Goal: Communication & Community: Answer question/provide support

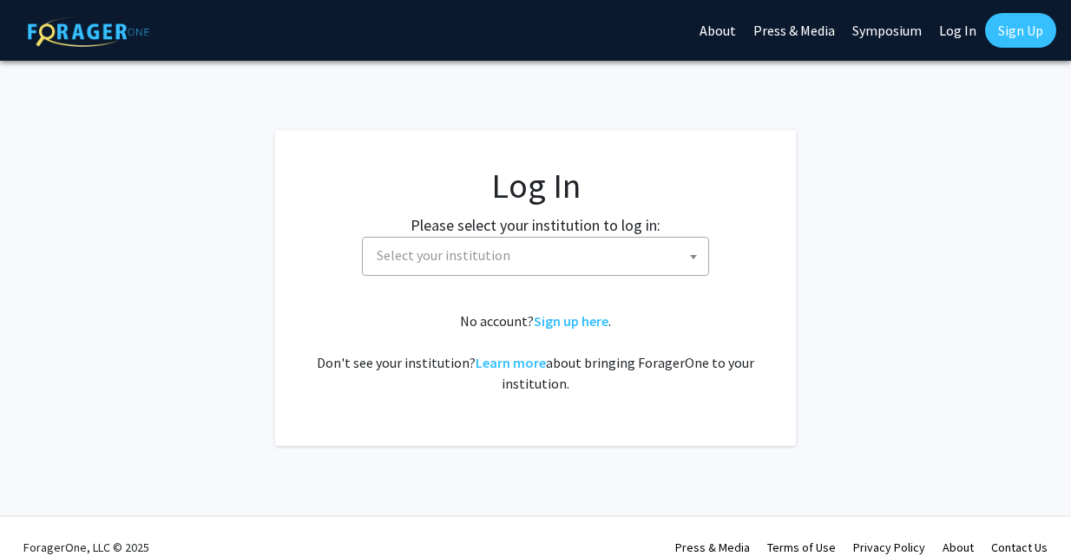
select select
click at [579, 272] on span "Select your institution" at bounding box center [539, 256] width 338 height 36
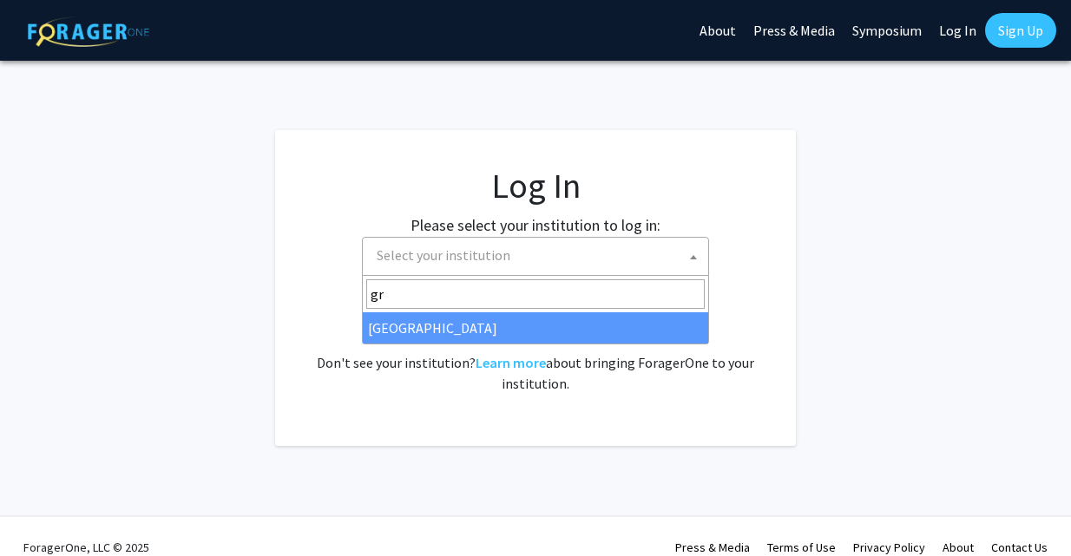
type input "gr"
select select "23"
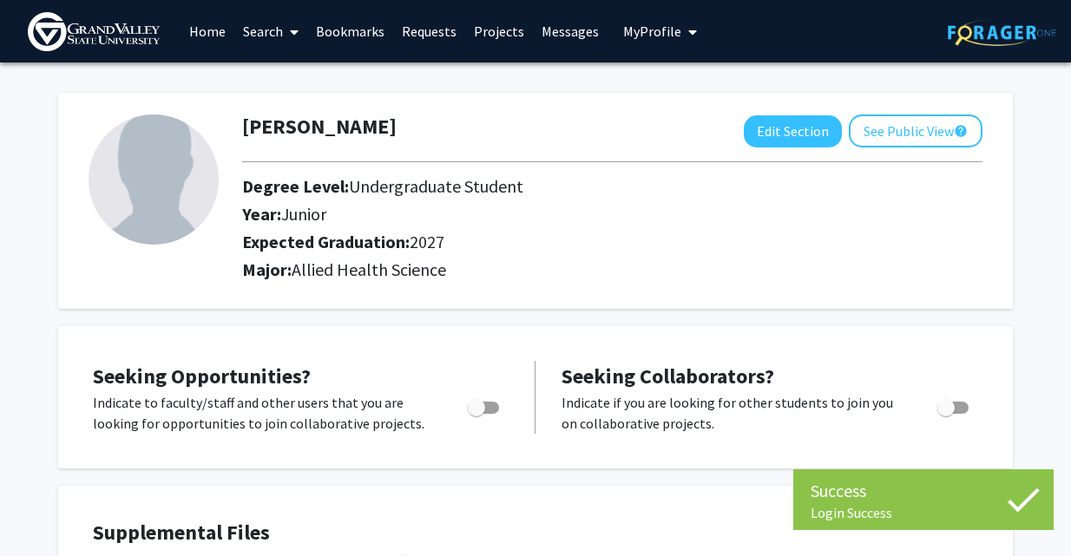
click at [561, 36] on link "Messages" at bounding box center [570, 31] width 75 height 61
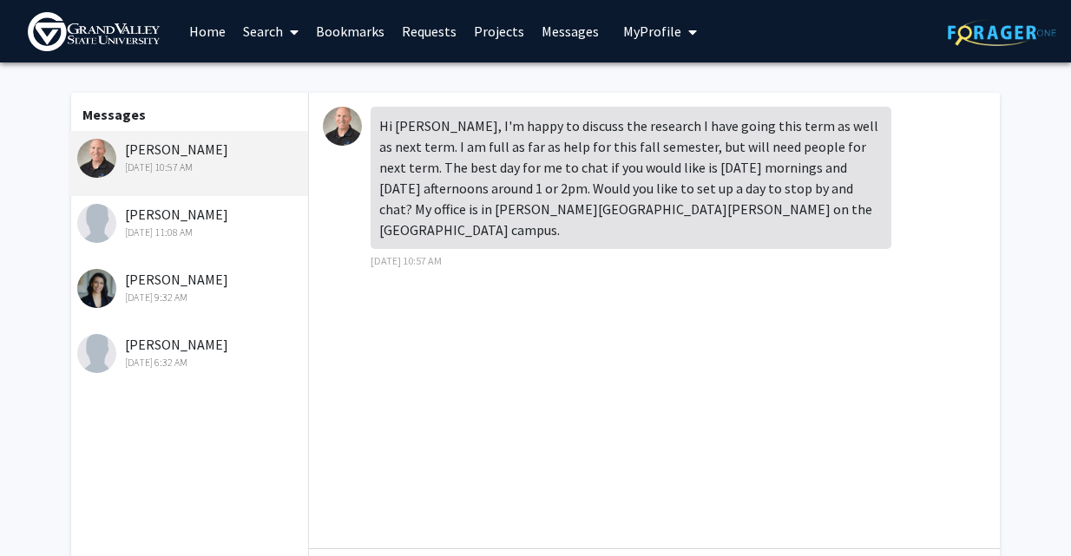
click at [429, 34] on link "Requests" at bounding box center [429, 31] width 72 height 61
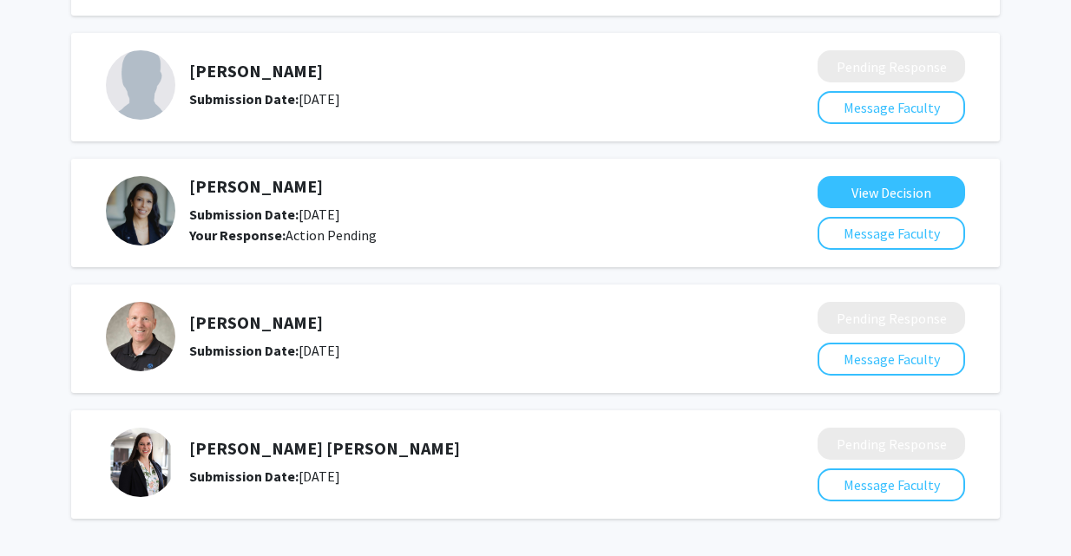
scroll to position [435, 0]
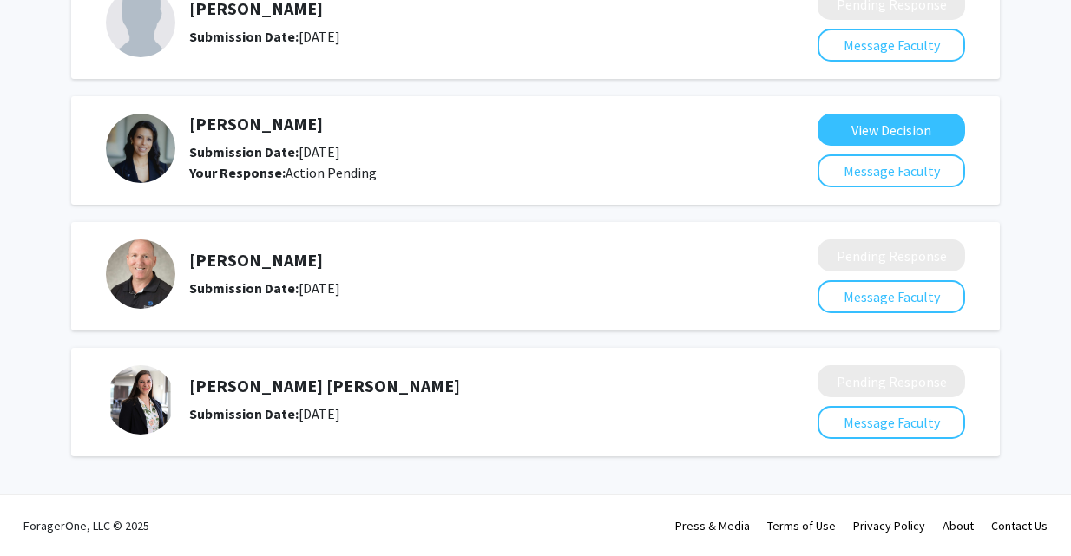
click at [301, 389] on h5 "[PERSON_NAME] [PERSON_NAME]" at bounding box center [457, 386] width 536 height 21
click at [876, 428] on button "Message Faculty" at bounding box center [890, 422] width 147 height 33
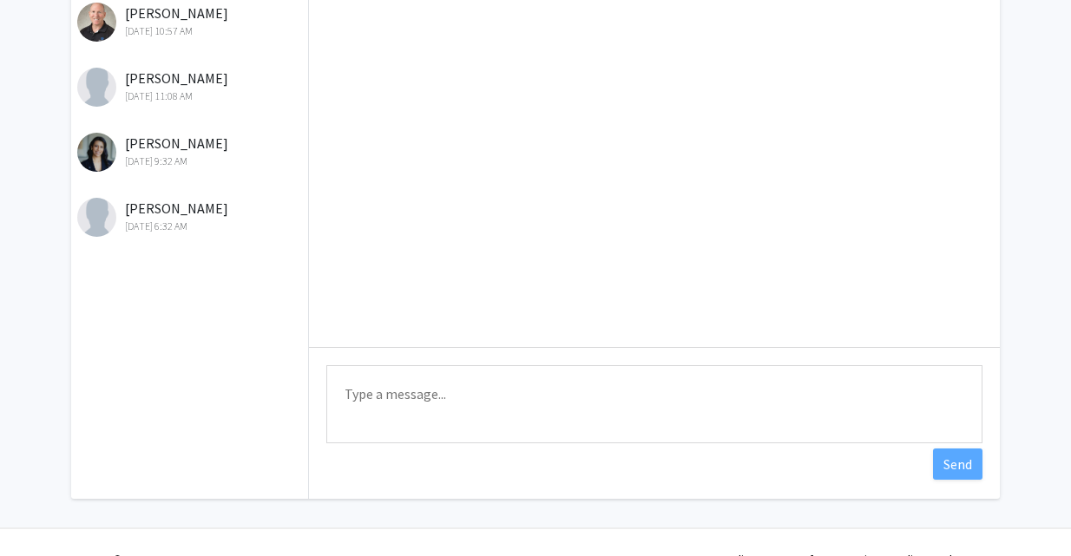
scroll to position [205, 0]
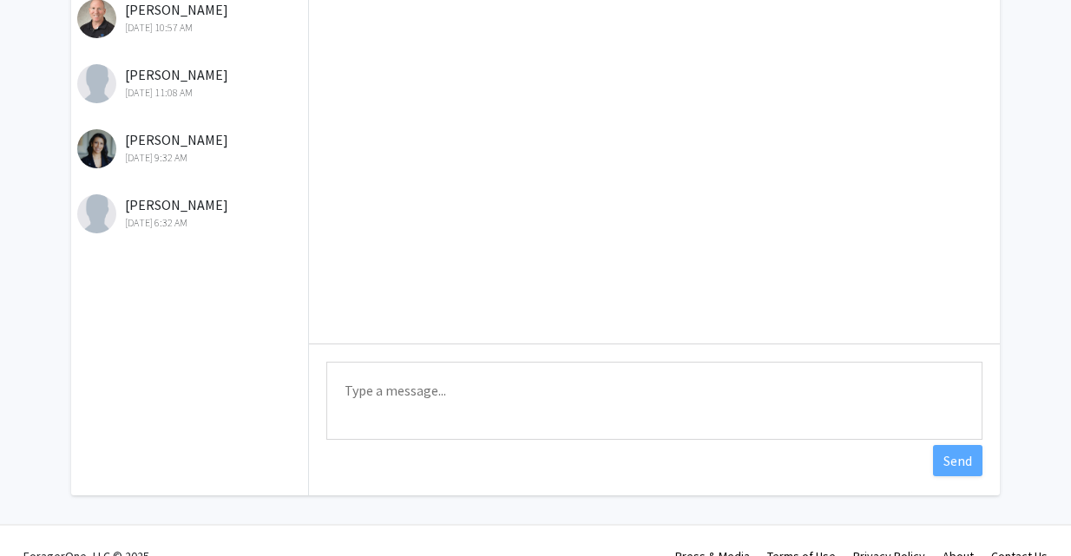
click at [538, 390] on textarea "Type a message" at bounding box center [654, 401] width 656 height 78
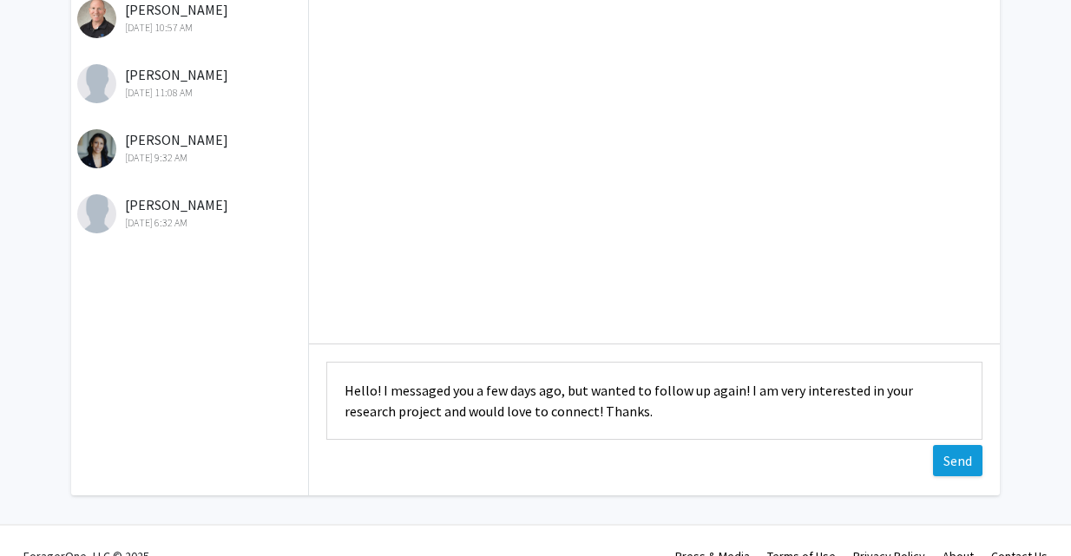
type textarea "Hello! I messaged you a few days ago, but wanted to follow up again! I am very …"
click at [963, 459] on button "Send" at bounding box center [957, 460] width 49 height 31
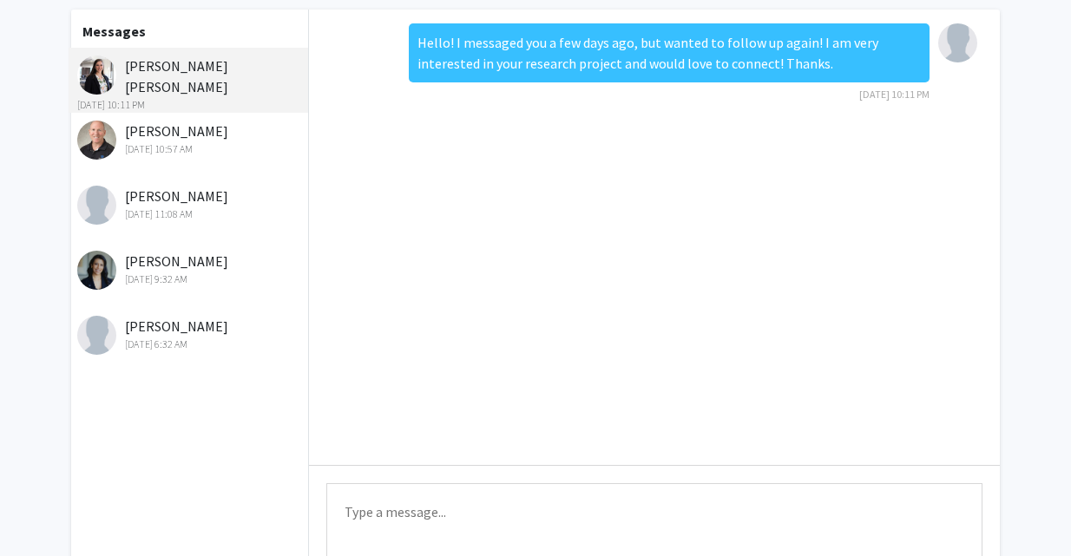
scroll to position [0, 0]
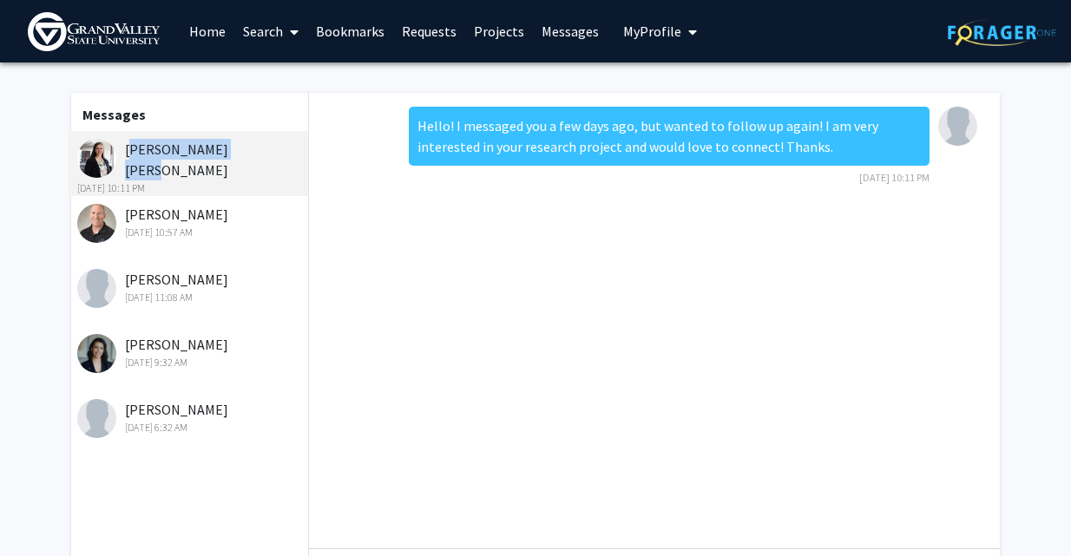
drag, startPoint x: 123, startPoint y: 146, endPoint x: 247, endPoint y: 150, distance: 124.1
click at [247, 150] on div "Leigh Anne DeNotto Sep 14, 2025 10:11 PM" at bounding box center [190, 167] width 226 height 57
copy div "[PERSON_NAME] [PERSON_NAME]"
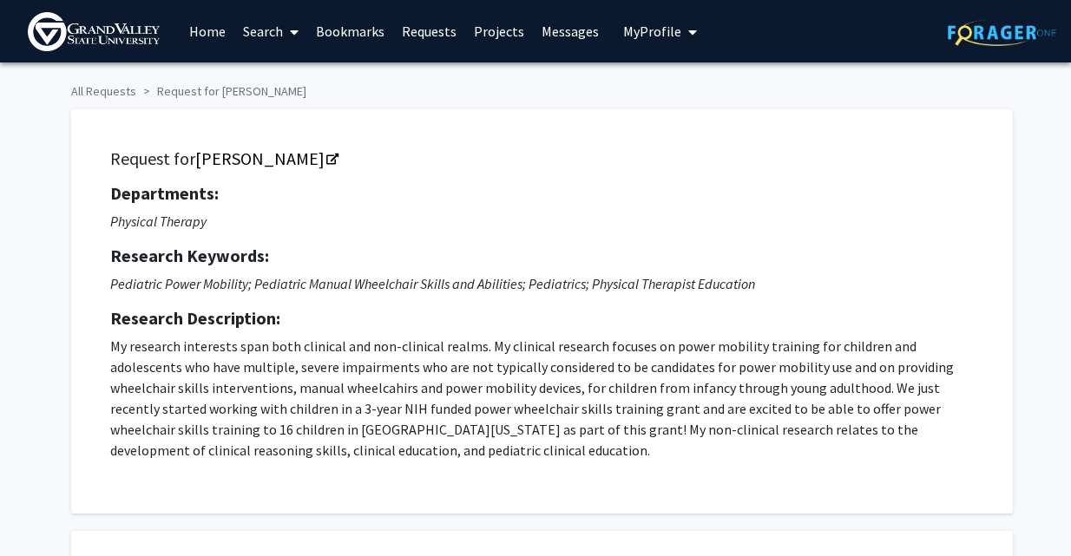
click at [419, 41] on link "Requests" at bounding box center [429, 31] width 72 height 61
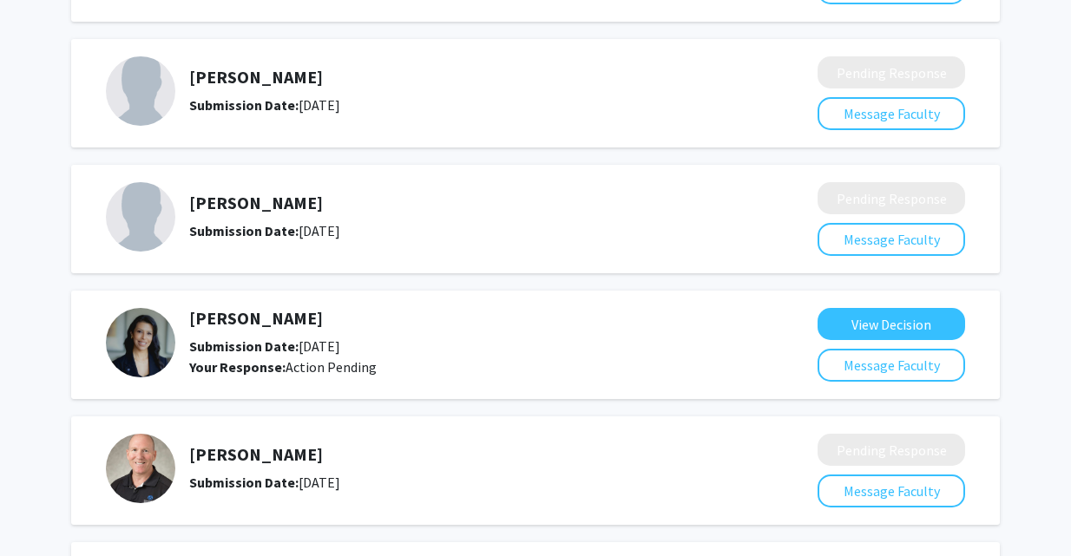
scroll to position [435, 0]
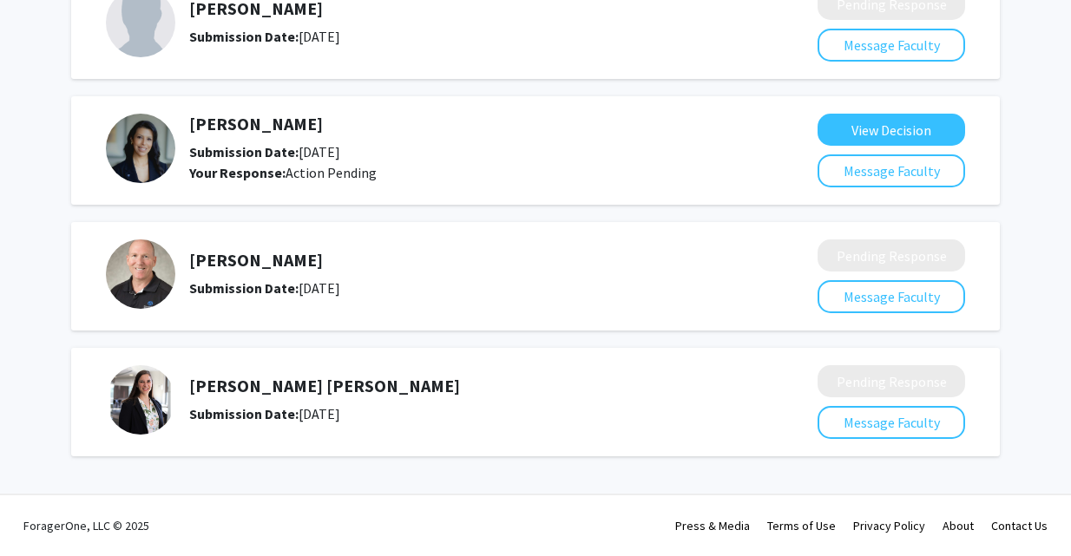
click at [259, 376] on h5 "[PERSON_NAME] [PERSON_NAME]" at bounding box center [457, 386] width 536 height 21
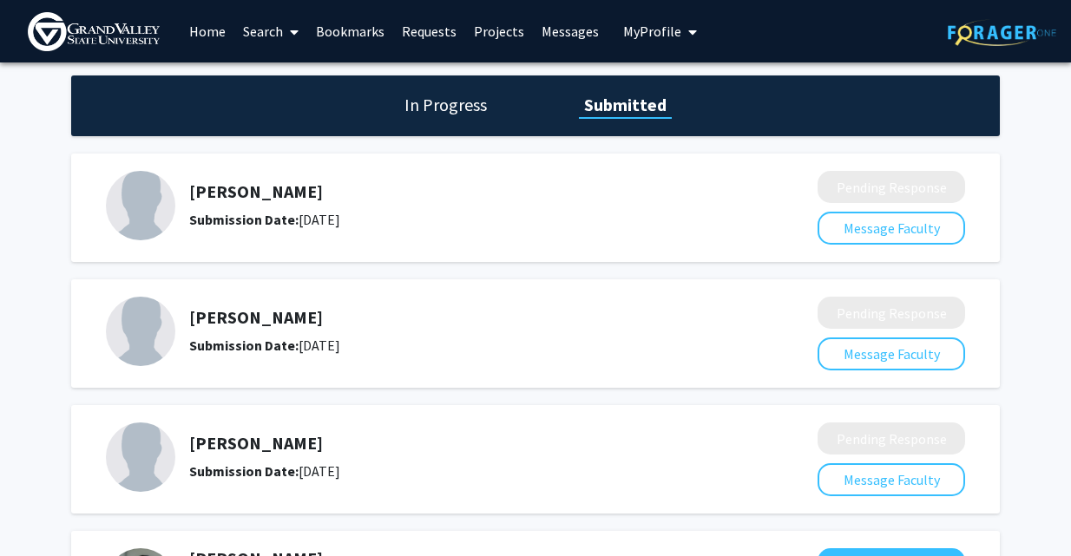
click at [264, 29] on link "Search" at bounding box center [270, 31] width 73 height 61
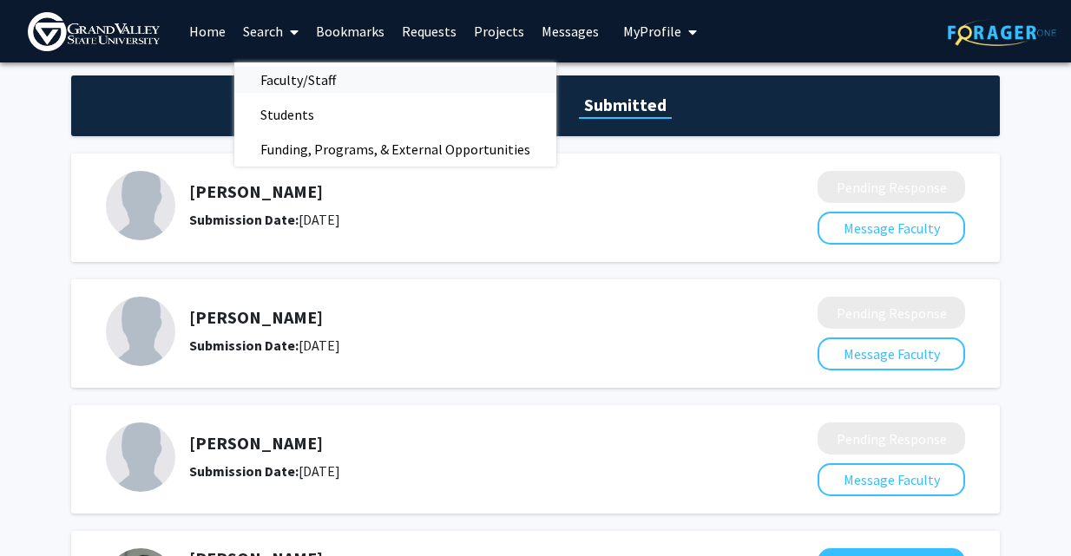
click at [299, 85] on span "Faculty/Staff" at bounding box center [298, 79] width 128 height 35
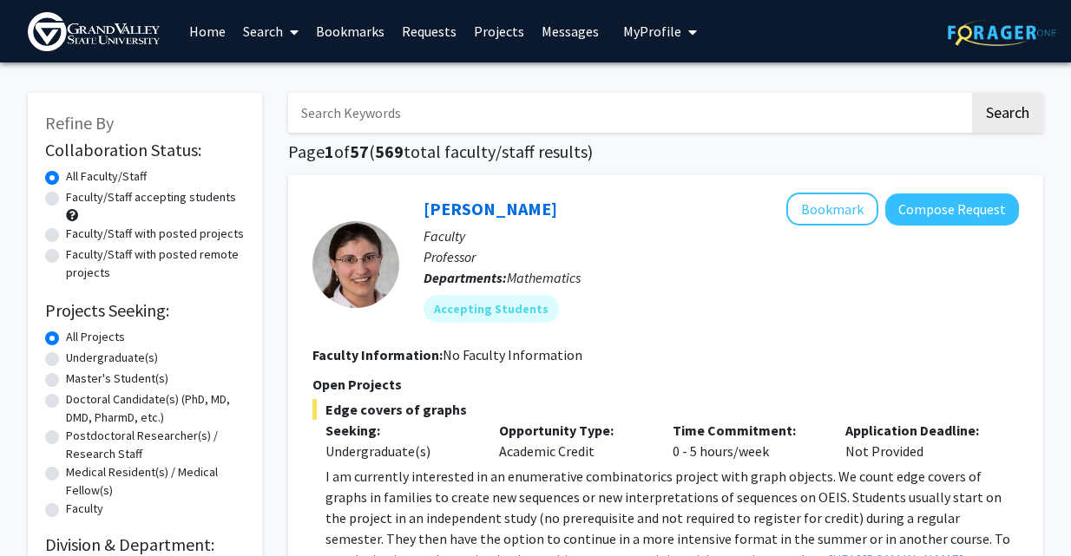
click at [415, 108] on input "Search Keywords" at bounding box center [628, 113] width 681 height 40
click at [972, 93] on button "Search" at bounding box center [1007, 113] width 71 height 40
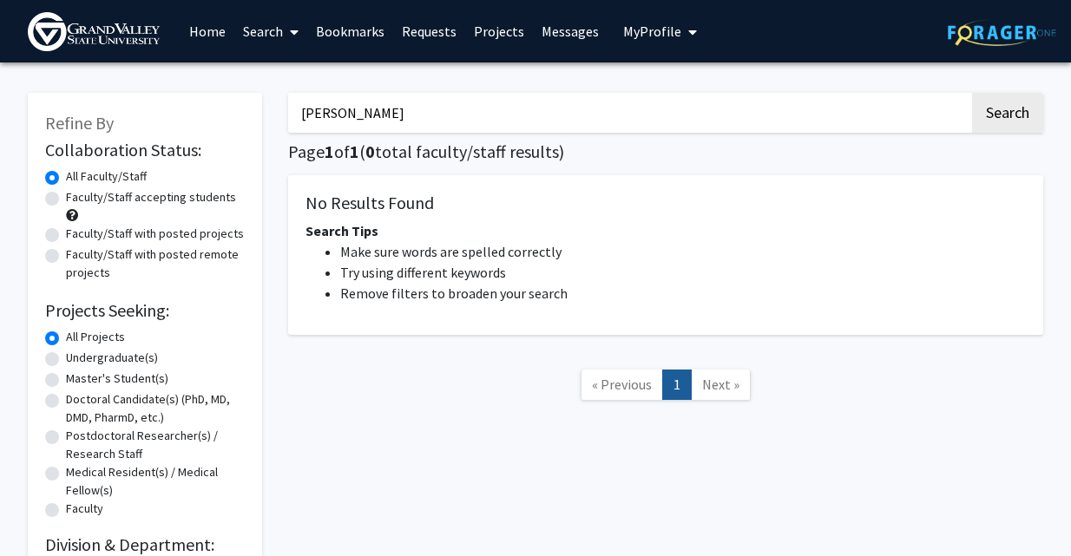
type input "[PERSON_NAME]"
click at [972, 93] on button "Search" at bounding box center [1007, 113] width 71 height 40
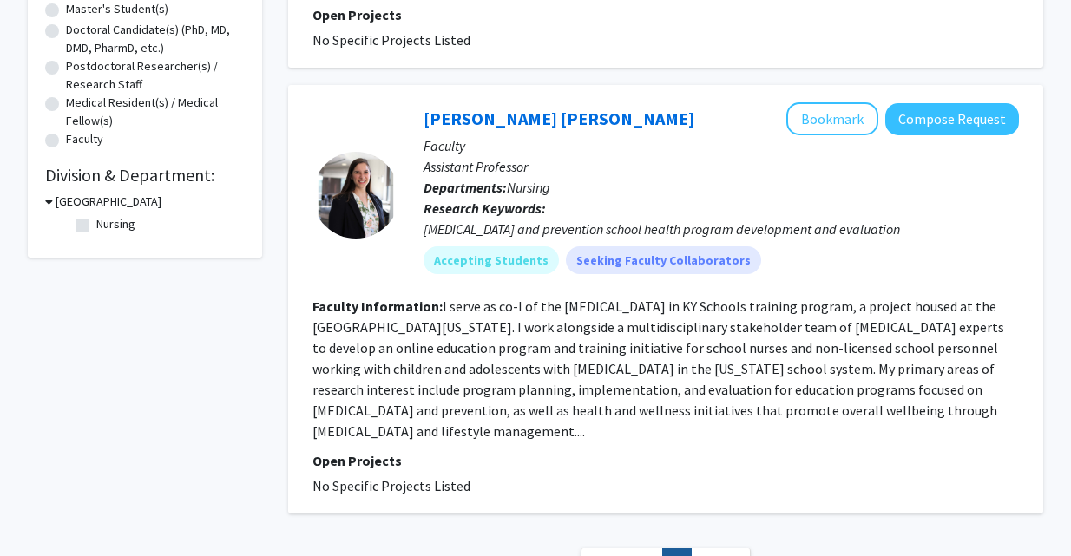
scroll to position [374, 0]
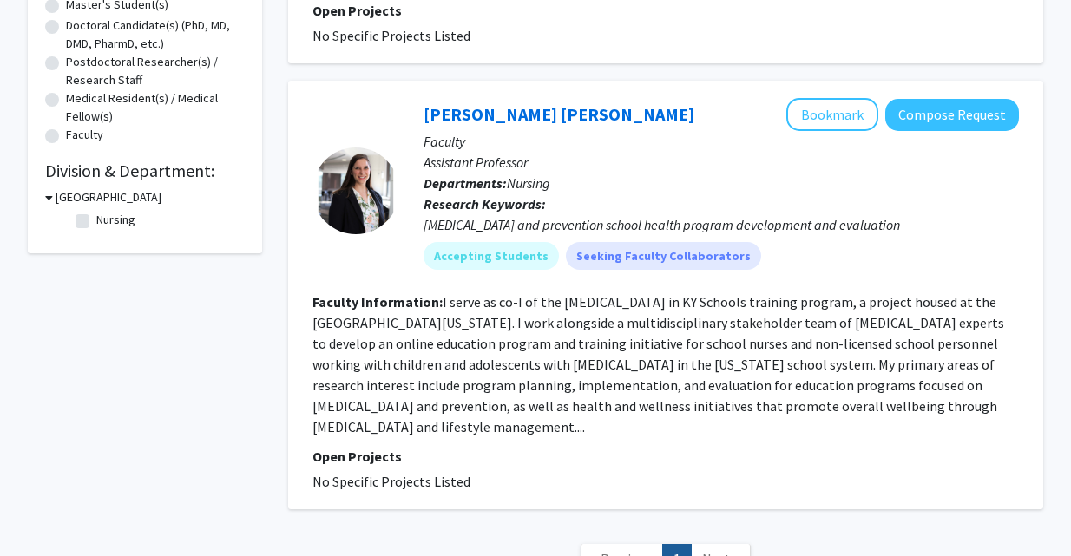
click at [517, 125] on div "[PERSON_NAME] [PERSON_NAME] Bookmark Compose Request" at bounding box center [720, 114] width 595 height 33
click at [516, 115] on link "[PERSON_NAME] [PERSON_NAME]" at bounding box center [558, 114] width 271 height 22
